Goal: Book appointment/travel/reservation

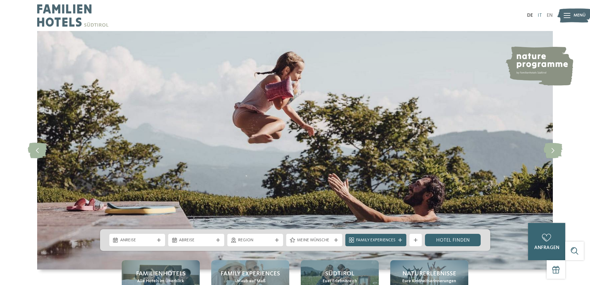
click at [539, 15] on link "IT" at bounding box center [540, 15] width 4 height 5
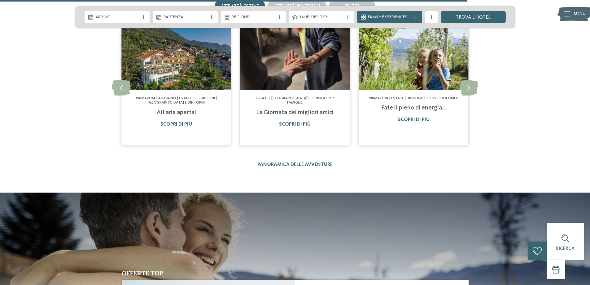
scroll to position [2263, 0]
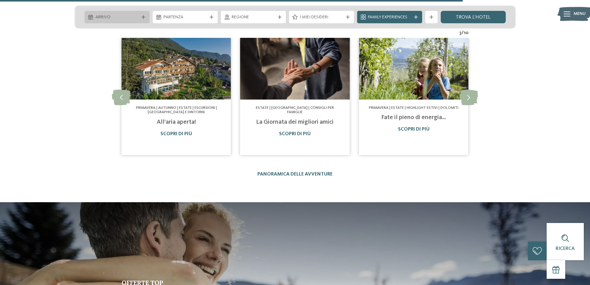
click at [137, 16] on span "Arrivo" at bounding box center [116, 17] width 43 height 6
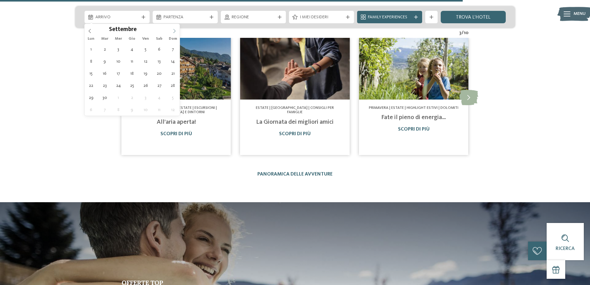
click at [174, 29] on icon at bounding box center [174, 31] width 4 height 4
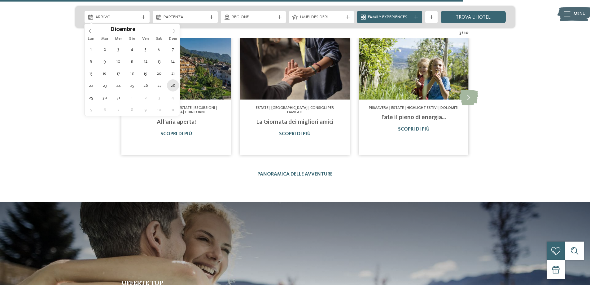
type div "[DATE]"
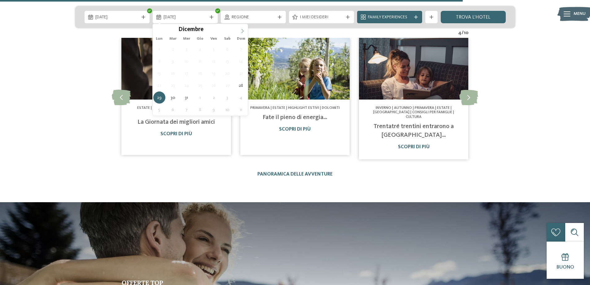
type input "****"
click at [241, 30] on span at bounding box center [242, 29] width 11 height 11
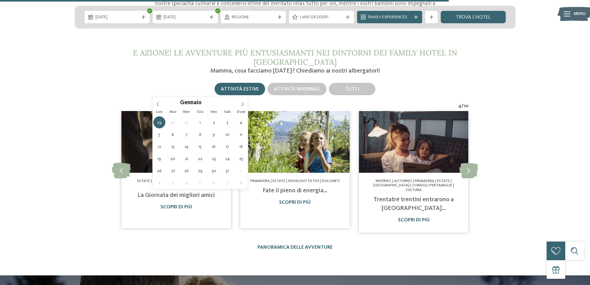
scroll to position [2201, 0]
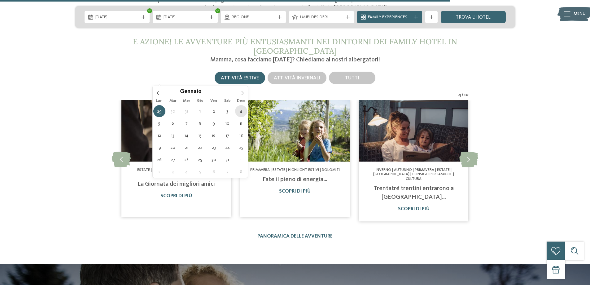
type div "[DATE]"
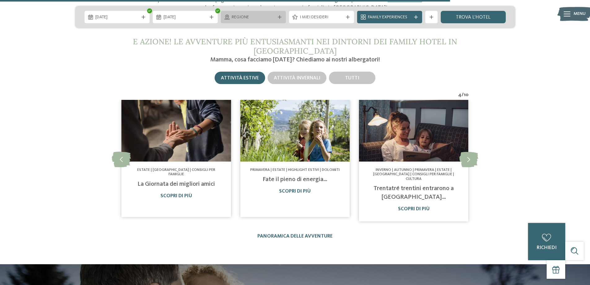
click at [278, 17] on icon at bounding box center [280, 17] width 4 height 4
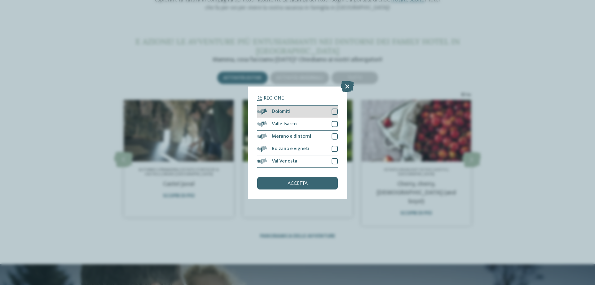
click at [334, 112] on div at bounding box center [335, 111] width 6 height 6
click at [323, 182] on div "accetta" at bounding box center [297, 183] width 81 height 12
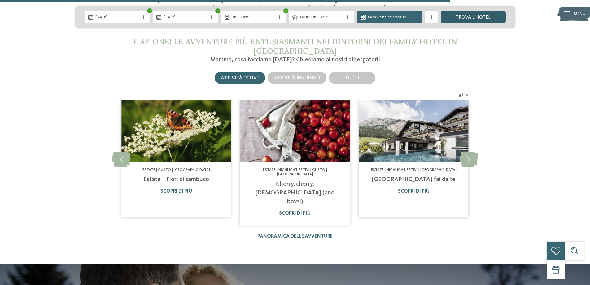
click at [454, 14] on link "trova l’hotel" at bounding box center [473, 17] width 65 height 12
